Goal: Task Accomplishment & Management: Use online tool/utility

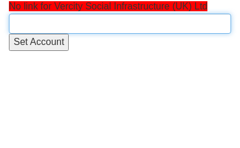
click at [65, 18] on input "text" at bounding box center [120, 24] width 223 height 20
click at [50, 21] on input "text" at bounding box center [120, 24] width 223 height 20
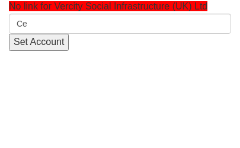
type input "C"
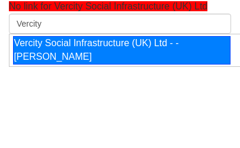
click at [87, 51] on div "Vercity Social Infrastructure (UK) Ltd - - [PERSON_NAME]" at bounding box center [122, 50] width 218 height 28
type input "Vercity Social Infrastructure (UK) Ltd - - [PERSON_NAME]"
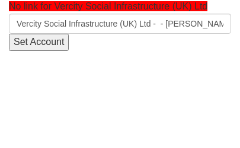
click at [47, 43] on input "Set Account" at bounding box center [39, 42] width 60 height 17
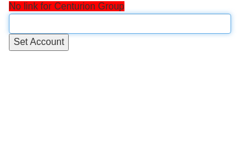
click at [37, 27] on input "text" at bounding box center [120, 24] width 223 height 20
type input "Blac"
click at [37, 27] on input "text" at bounding box center [120, 24] width 223 height 20
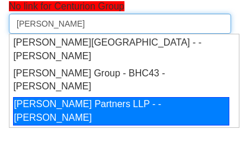
click at [93, 118] on div "Blackwood Partners LLP - - Tracy Hughes" at bounding box center [121, 111] width 217 height 28
type input "Blackwood Partners LLP - - Tracy Hughes"
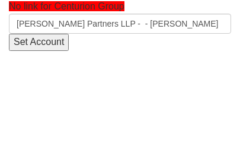
click at [51, 42] on input "Set Account" at bounding box center [39, 42] width 60 height 17
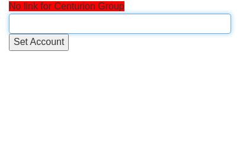
click at [53, 26] on input "text" at bounding box center [120, 24] width 223 height 20
type input "B"
click at [37, 23] on input "text" at bounding box center [120, 24] width 223 height 20
type input "Blac"
click at [45, 23] on input "text" at bounding box center [120, 24] width 223 height 20
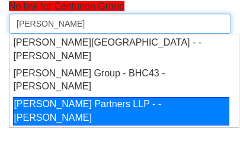
click at [106, 113] on div "Blackwood Partners LLP - - Tracy Hughes" at bounding box center [121, 111] width 217 height 28
type input "Blackwood Partners LLP - - Tracy Hughes"
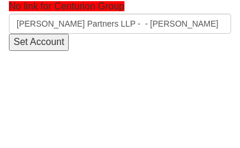
click at [53, 44] on input "Set Account" at bounding box center [39, 42] width 60 height 17
